Goal: Information Seeking & Learning: Learn about a topic

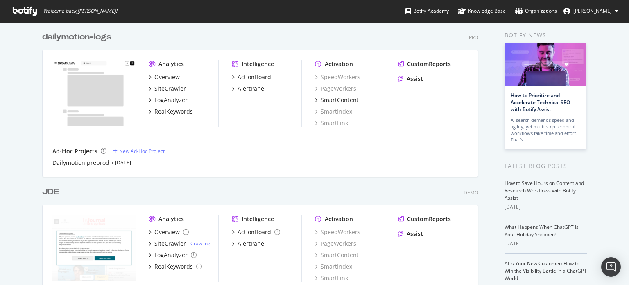
scroll to position [41, 0]
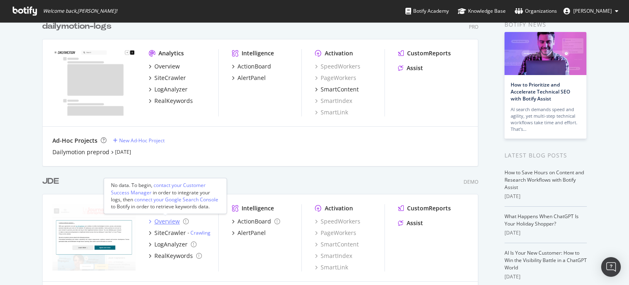
click at [166, 221] on div "Overview" at bounding box center [166, 221] width 25 height 8
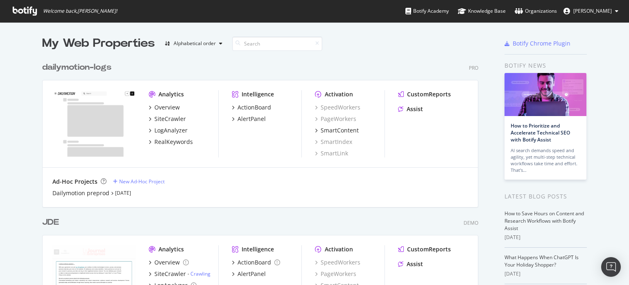
scroll to position [82, 0]
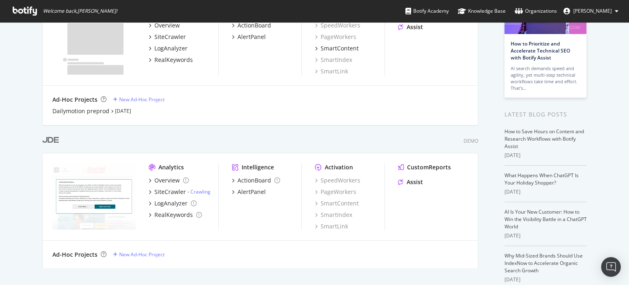
click at [48, 137] on div "JDE" at bounding box center [50, 140] width 17 height 12
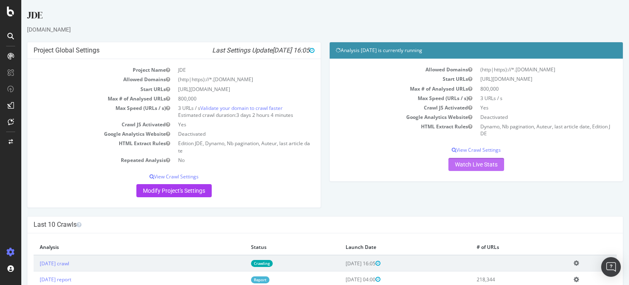
click at [462, 166] on link "Watch Live Stats" at bounding box center [477, 164] width 56 height 13
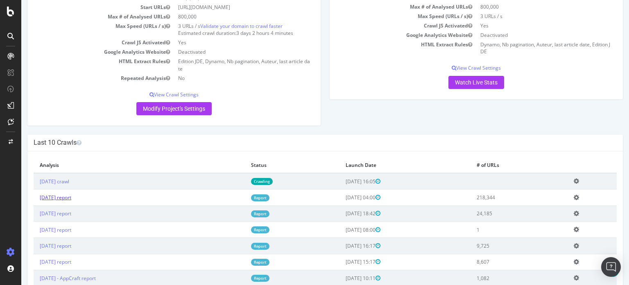
click at [61, 196] on link "[DATE] report" at bounding box center [56, 197] width 32 height 7
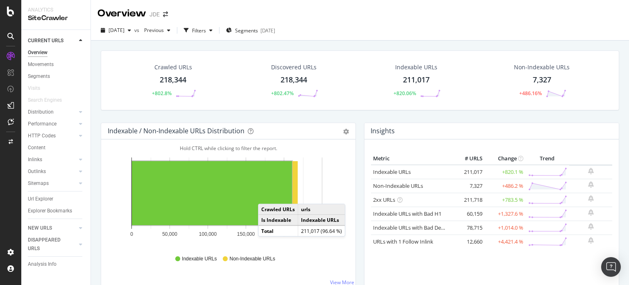
click at [266, 195] on rect "A chart." at bounding box center [212, 193] width 160 height 64
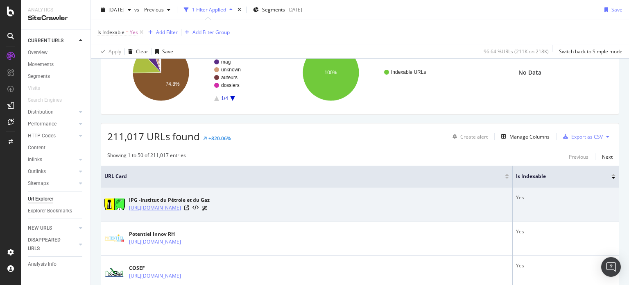
scroll to position [123, 0]
